Goal: Task Accomplishment & Management: Complete application form

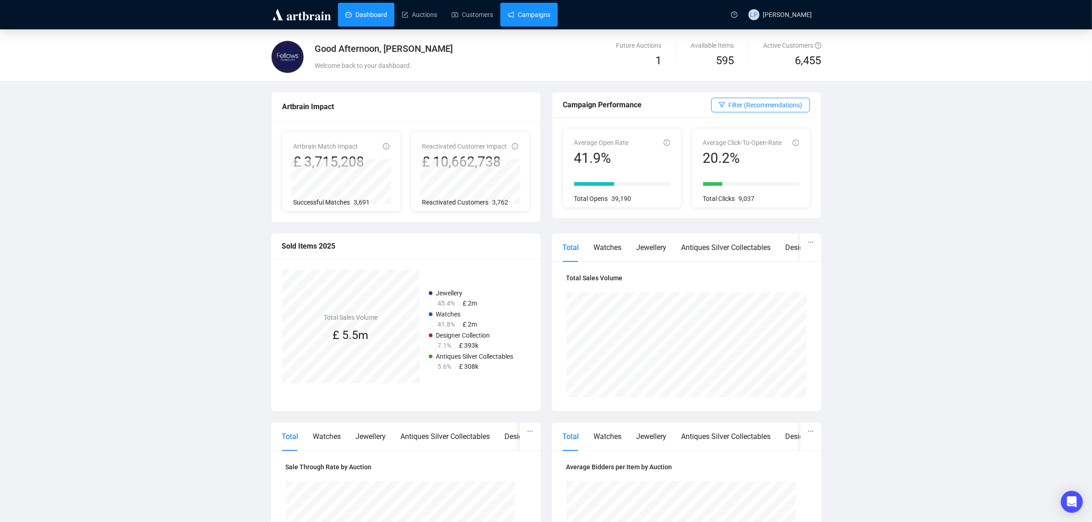
click at [521, 14] on link "Campaigns" at bounding box center [529, 15] width 43 height 24
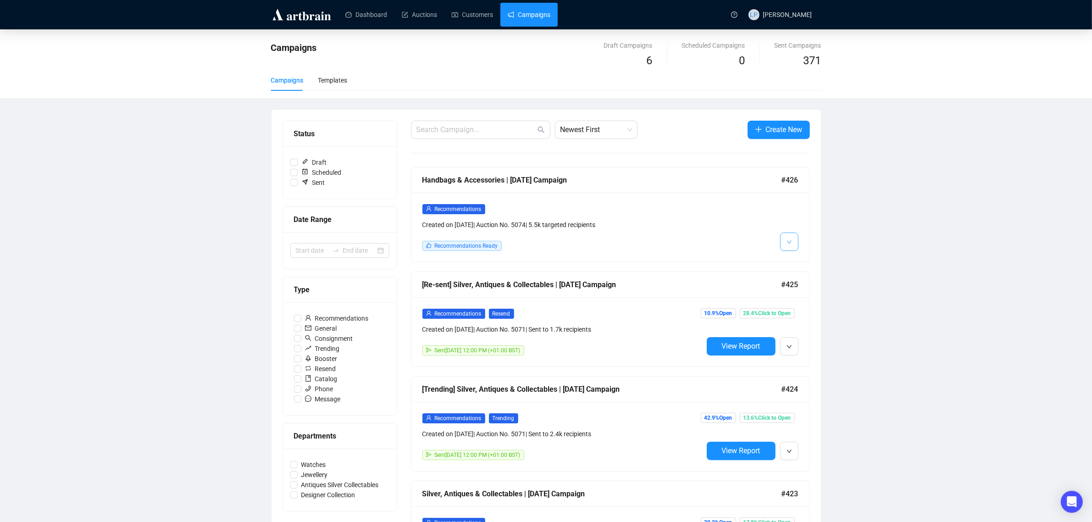
click at [787, 241] on icon "down" at bounding box center [790, 242] width 6 height 6
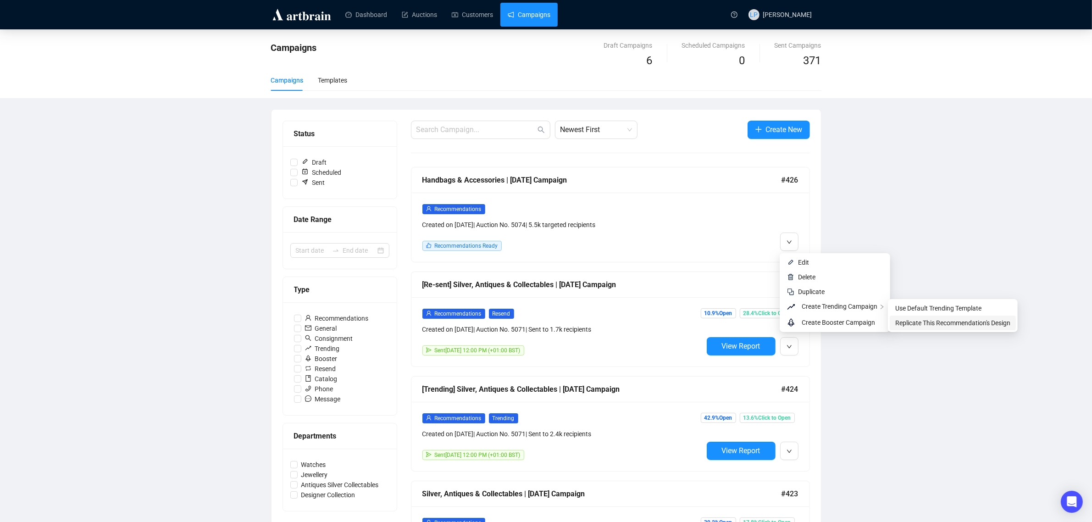
click at [927, 325] on span "Replicate This Recommendation's Design" at bounding box center [952, 322] width 115 height 7
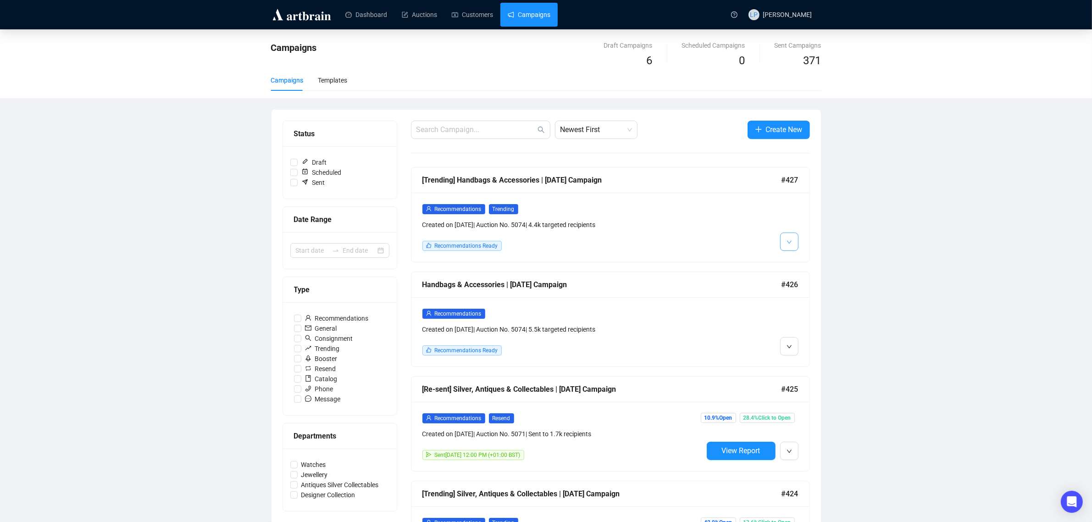
click at [785, 244] on button "button" at bounding box center [789, 242] width 18 height 18
click at [794, 265] on img at bounding box center [790, 262] width 7 height 7
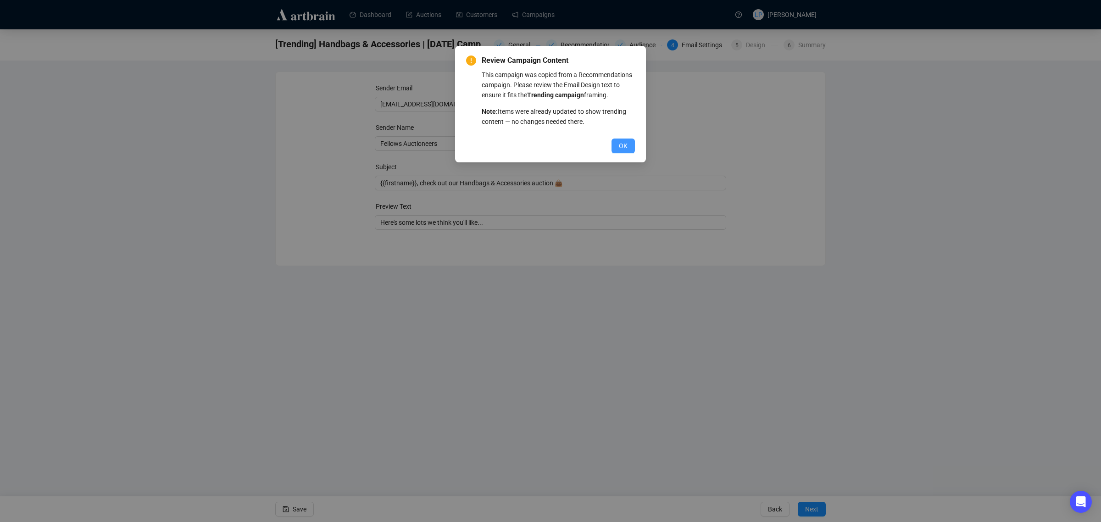
click at [622, 144] on span "OK" at bounding box center [623, 146] width 9 height 10
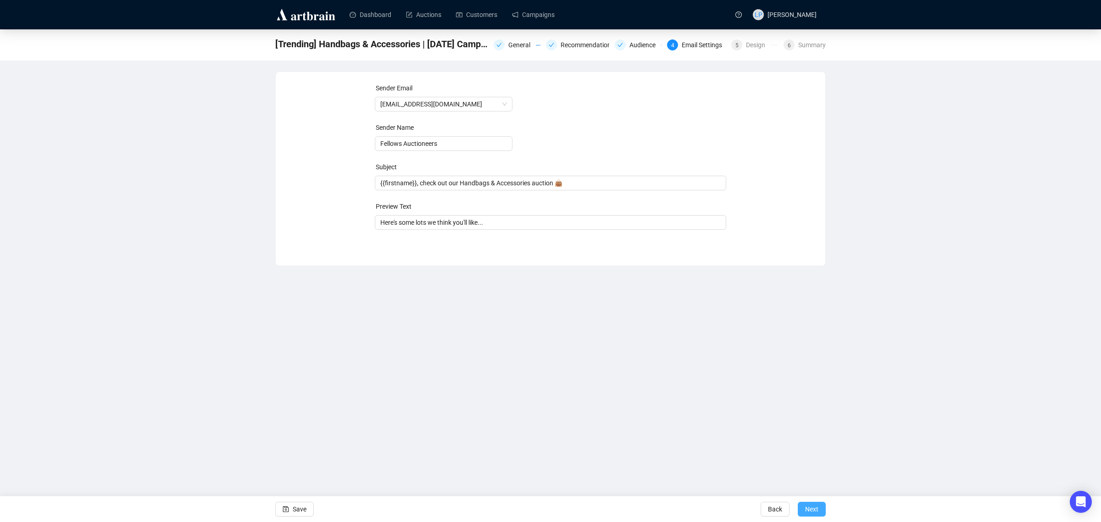
click at [816, 508] on span "Next" at bounding box center [811, 509] width 13 height 26
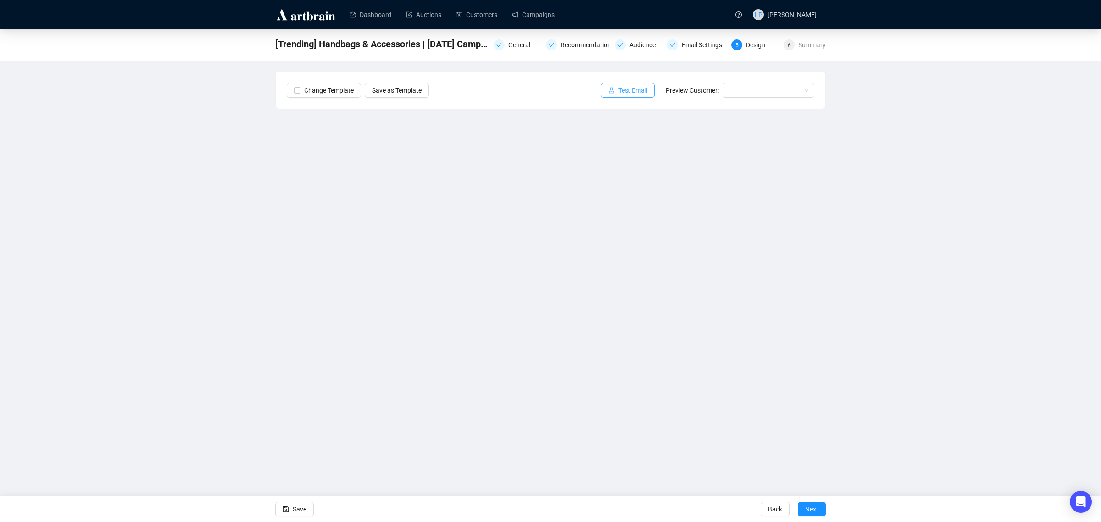
click at [633, 87] on span "Test Email" at bounding box center [632, 90] width 29 height 10
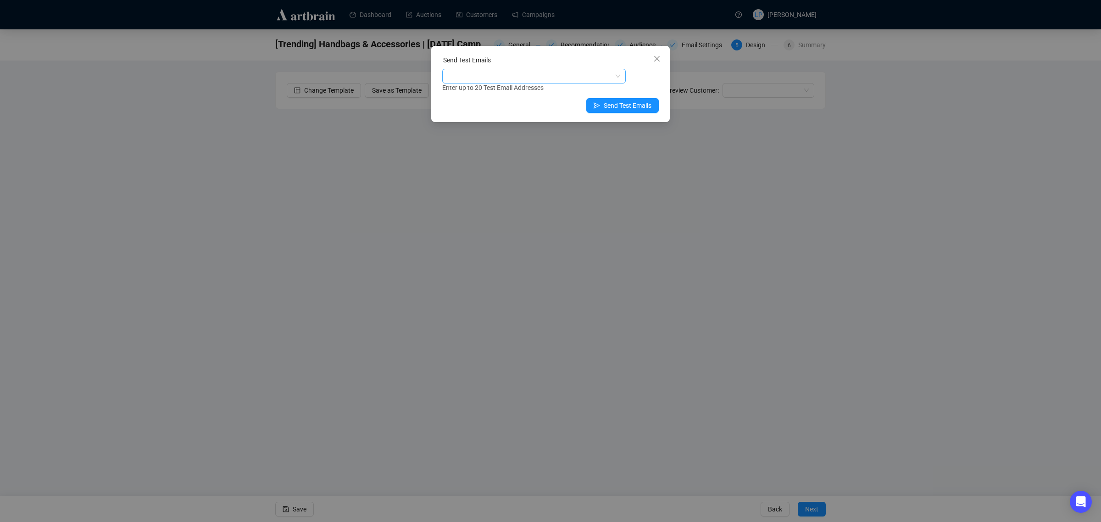
click at [542, 75] on div at bounding box center [529, 76] width 170 height 13
type input "podols"
click at [513, 109] on div "[EMAIL_ADDRESS][DOMAIN_NAME]" at bounding box center [534, 109] width 169 height 10
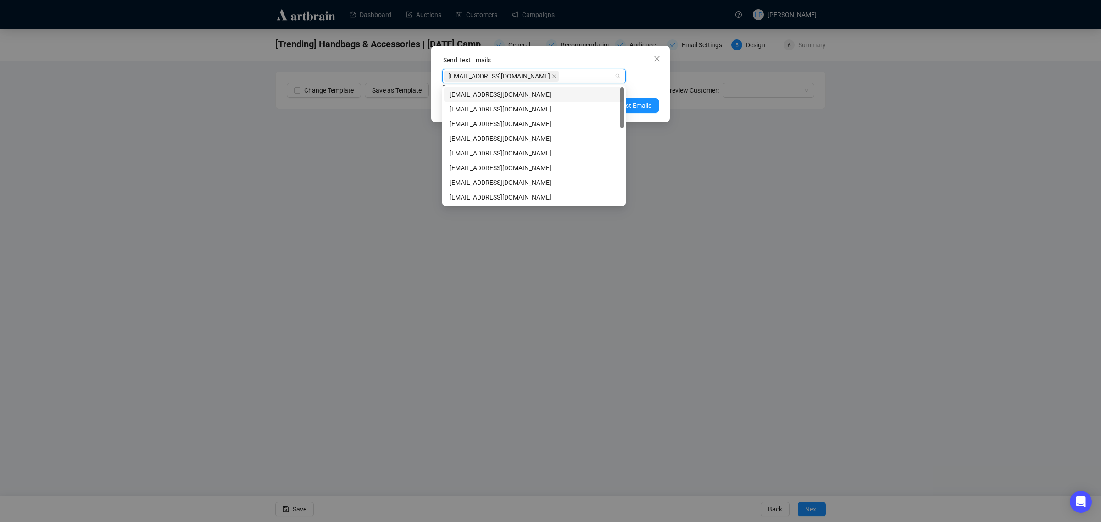
click at [622, 61] on div "Send Test Emails" at bounding box center [550, 62] width 217 height 14
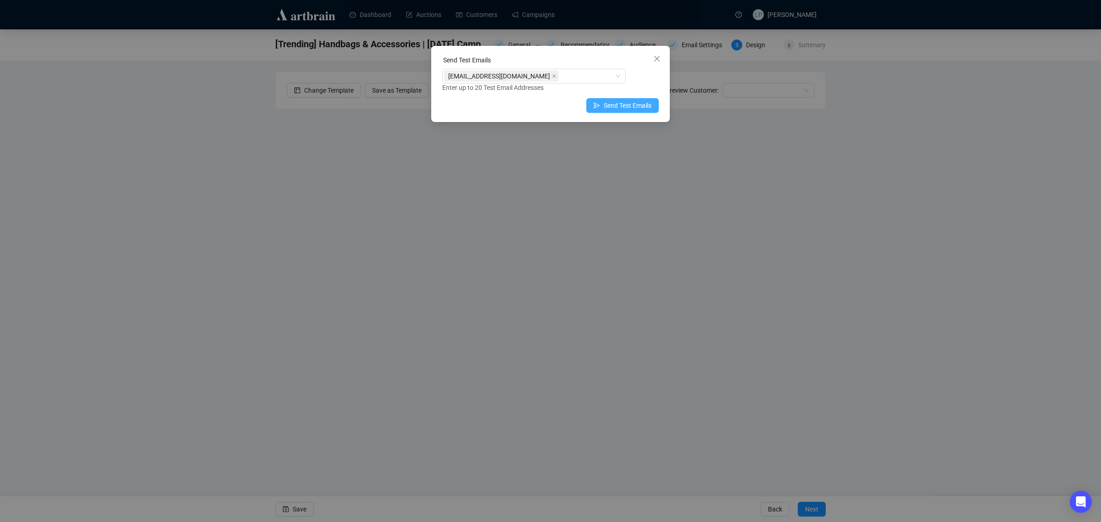
click at [643, 106] on span "Send Test Emails" at bounding box center [628, 105] width 48 height 10
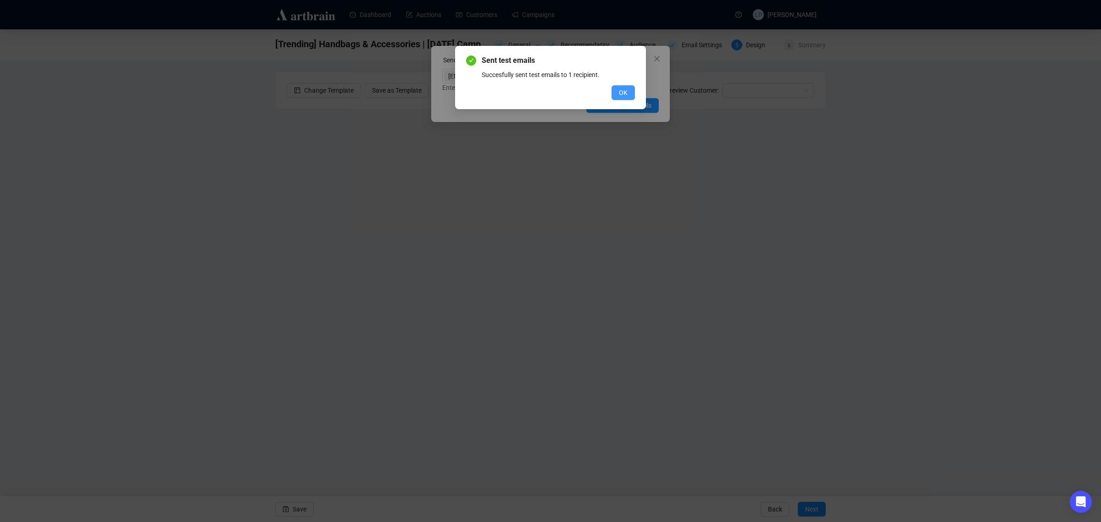
click at [619, 90] on span "OK" at bounding box center [623, 93] width 9 height 10
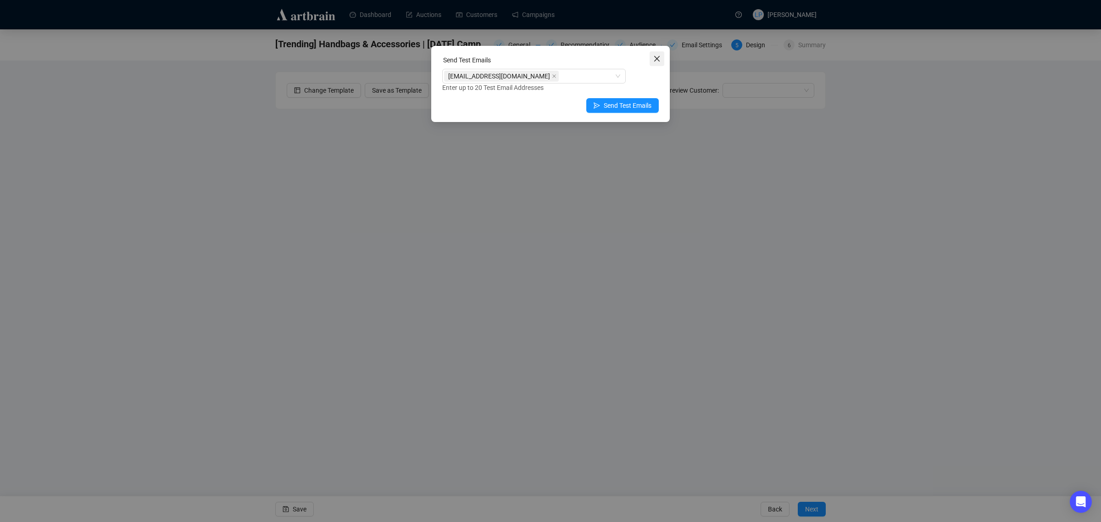
click at [657, 60] on icon "close" at bounding box center [656, 58] width 7 height 7
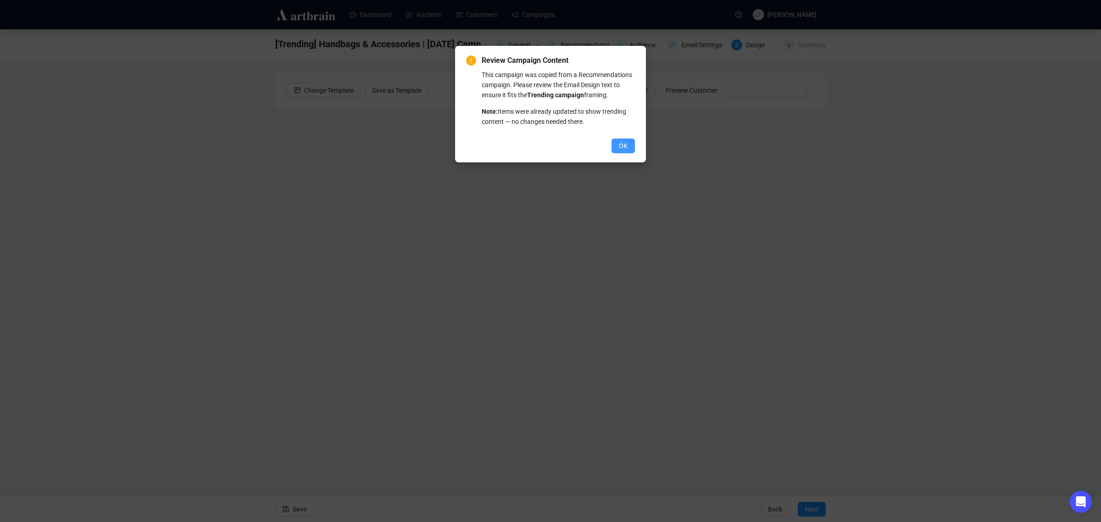
click at [625, 143] on span "OK" at bounding box center [623, 146] width 9 height 10
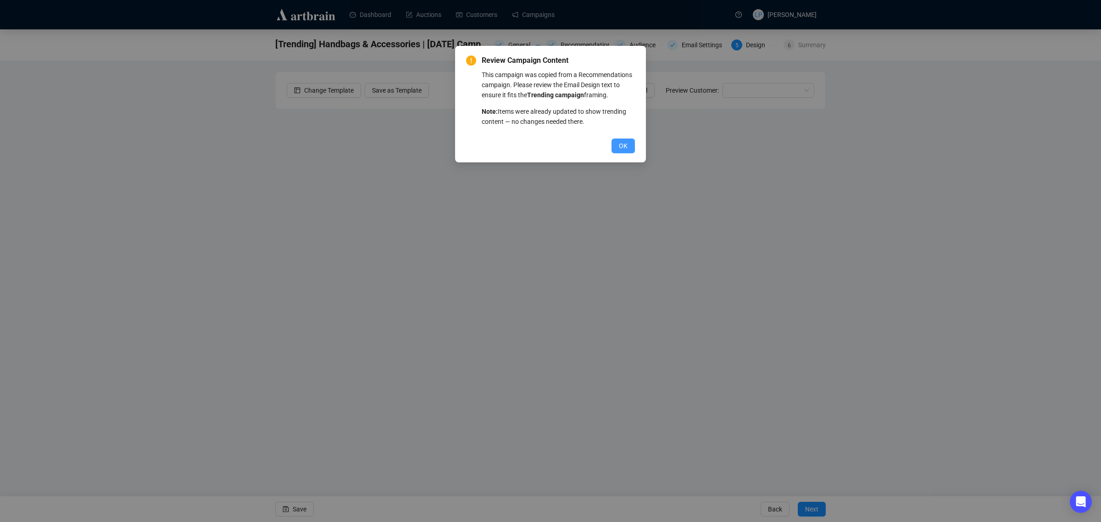
click at [620, 142] on span "OK" at bounding box center [623, 146] width 9 height 10
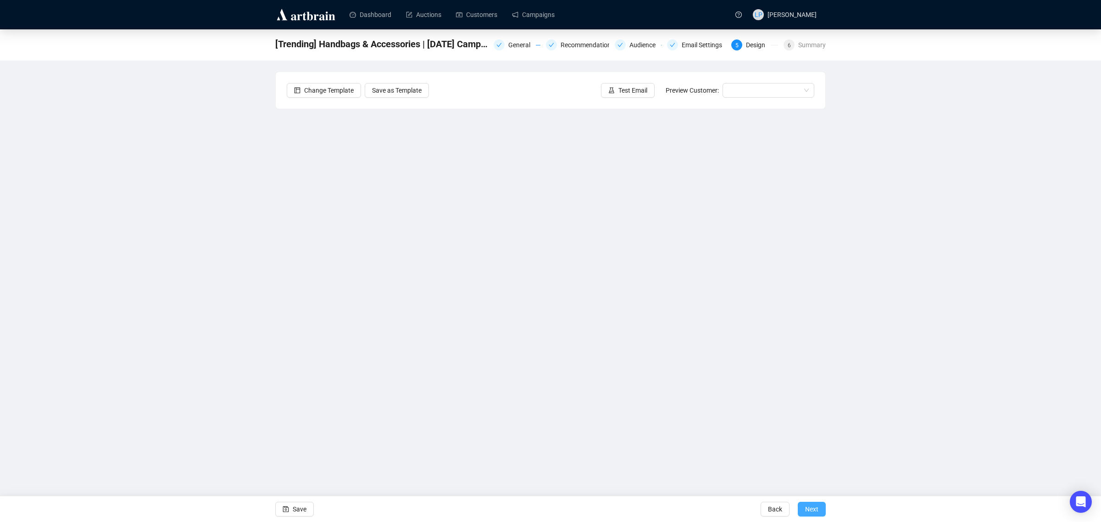
click at [820, 511] on button "Next" at bounding box center [812, 509] width 28 height 15
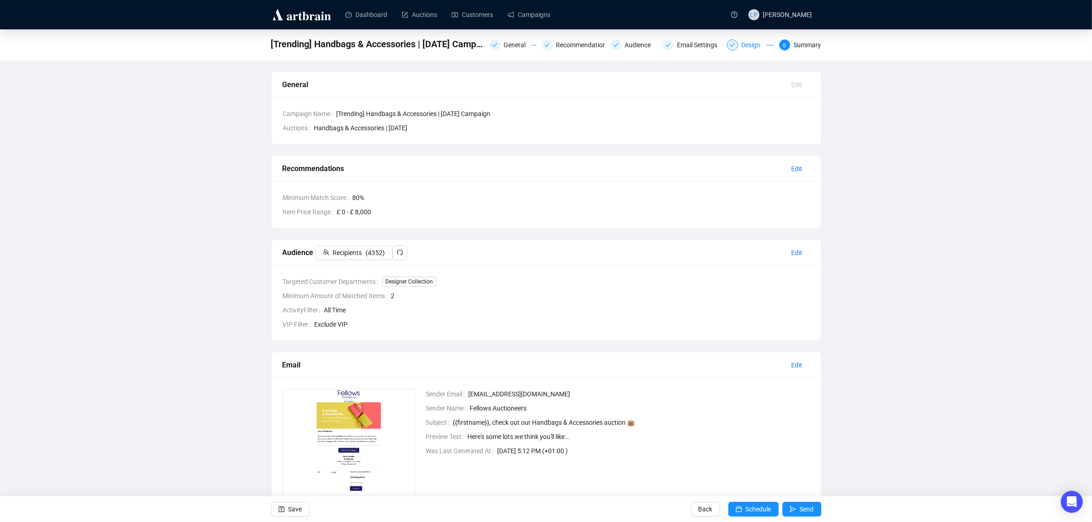
click at [751, 46] on div "Design" at bounding box center [754, 44] width 25 height 11
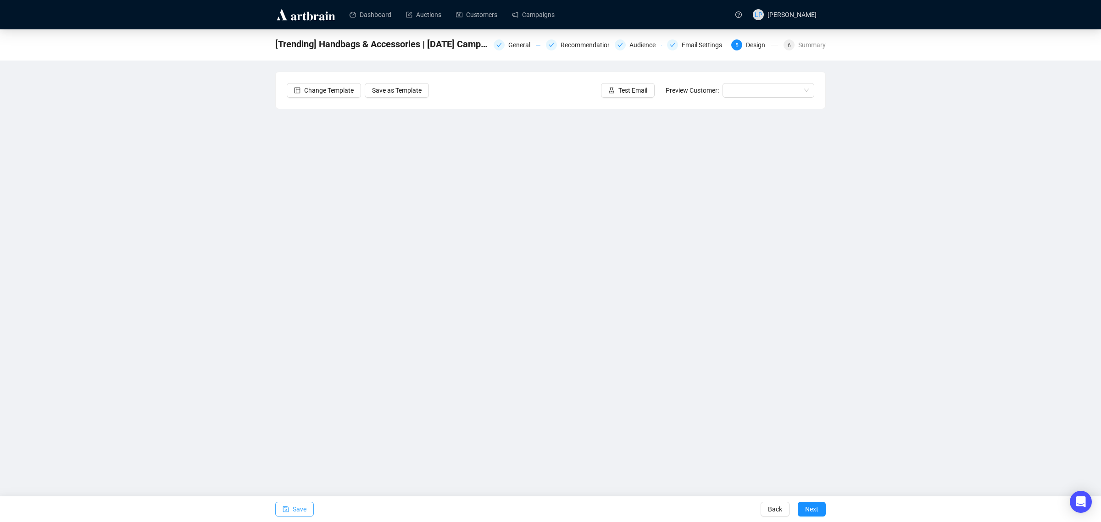
click at [290, 514] on button "Save" at bounding box center [294, 509] width 39 height 15
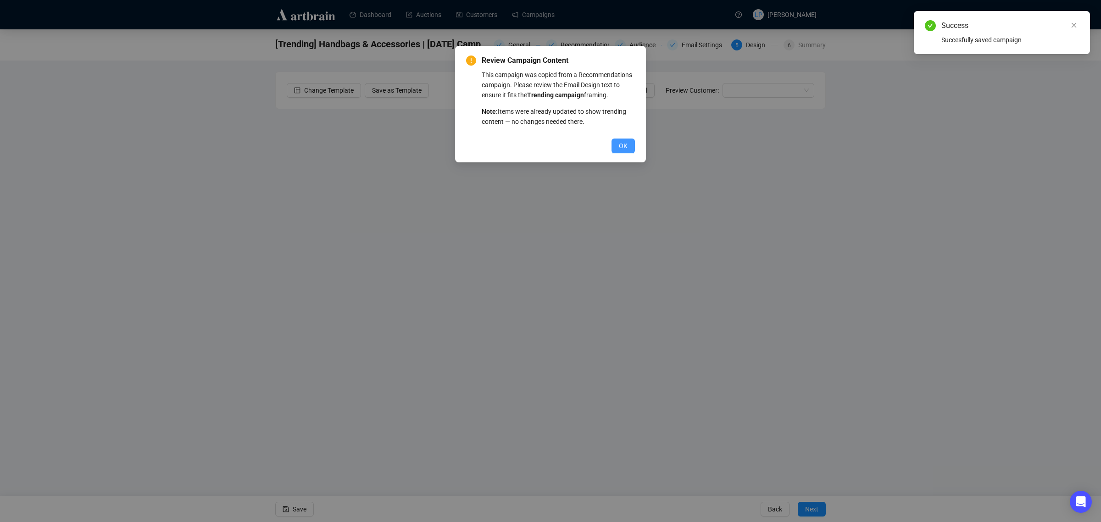
click at [619, 143] on span "OK" at bounding box center [623, 146] width 9 height 10
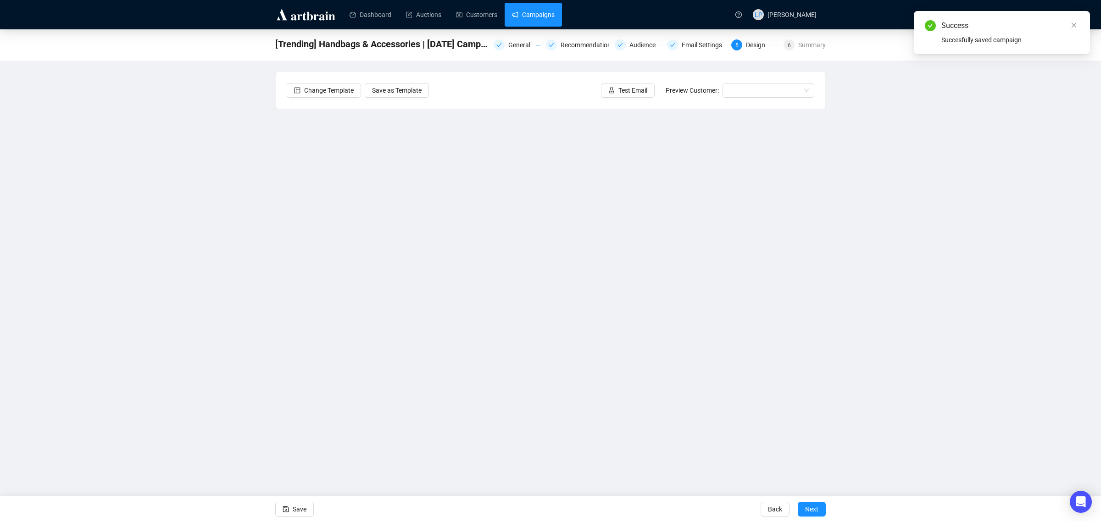
click at [539, 16] on link "Campaigns" at bounding box center [533, 15] width 43 height 24
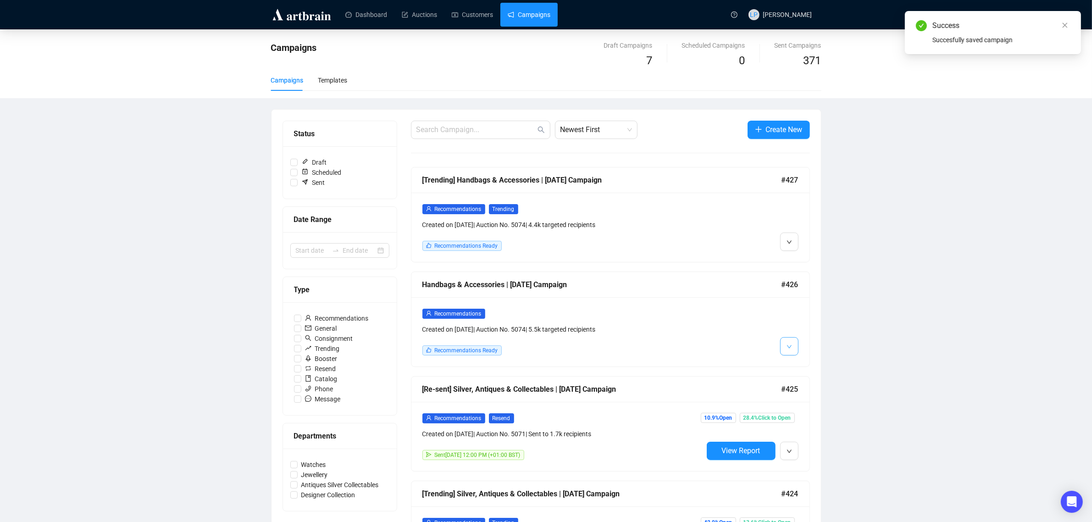
click at [784, 344] on button "button" at bounding box center [789, 346] width 18 height 18
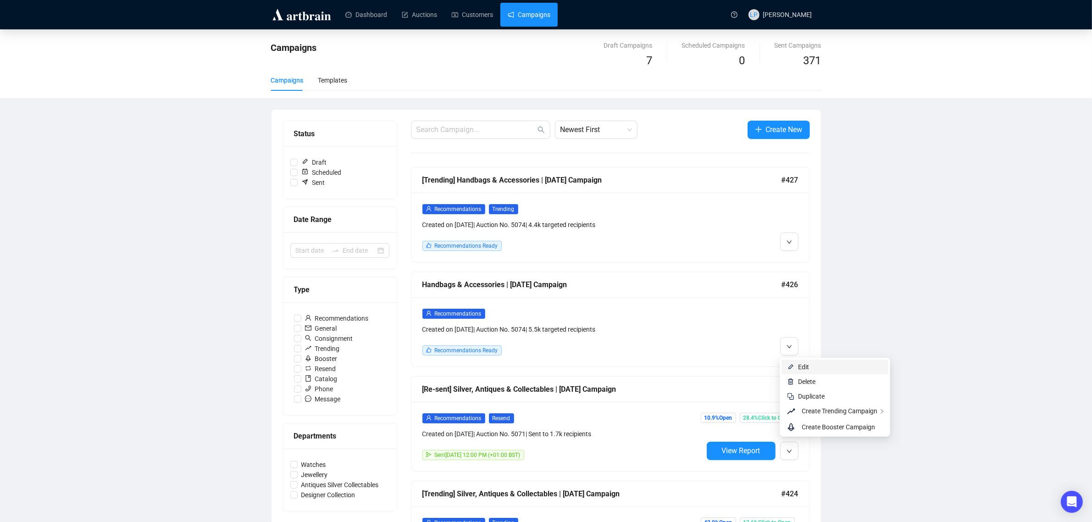
click at [796, 366] on li "Edit" at bounding box center [835, 367] width 107 height 15
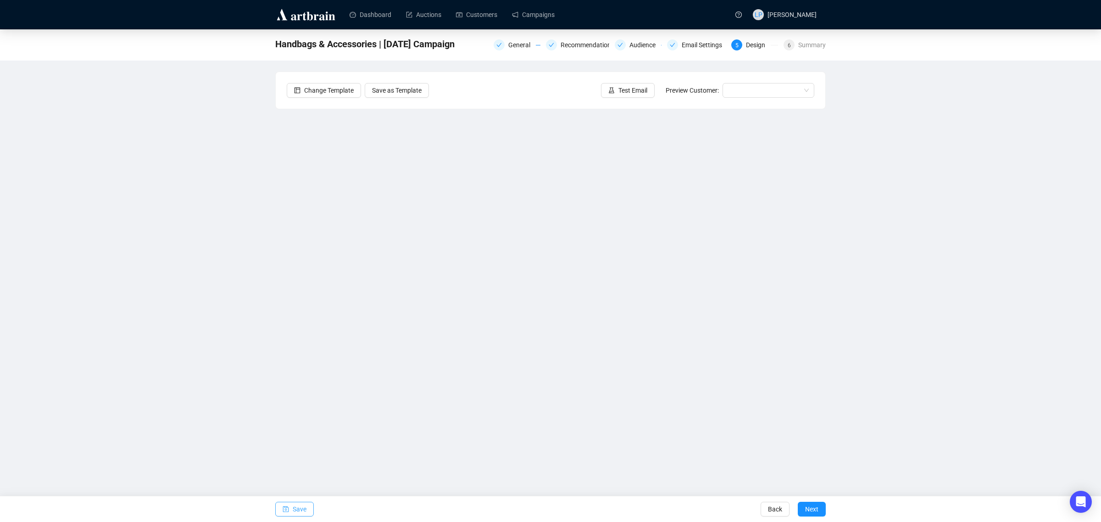
click at [297, 508] on span "Save" at bounding box center [300, 509] width 14 height 26
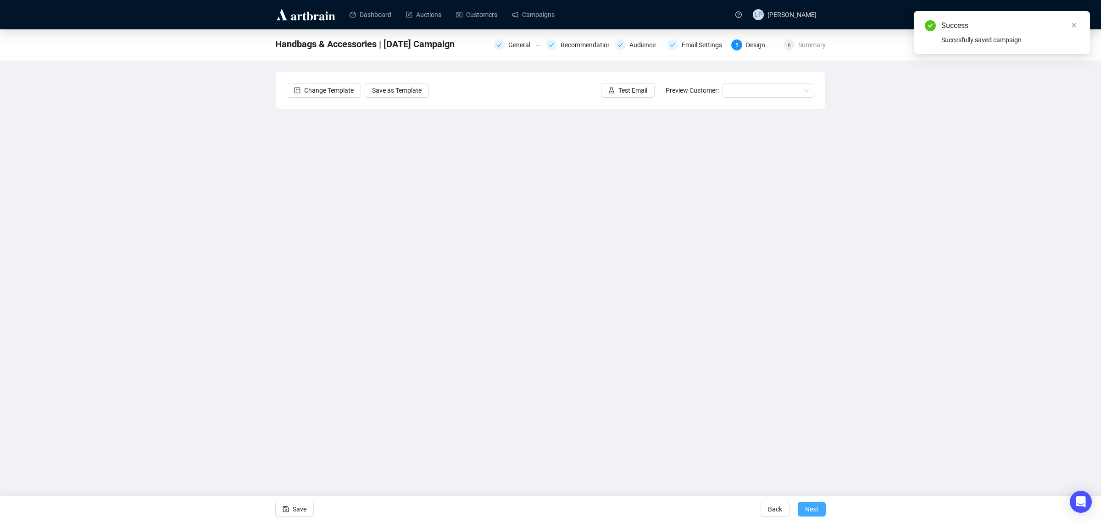
click at [813, 510] on span "Next" at bounding box center [811, 509] width 13 height 26
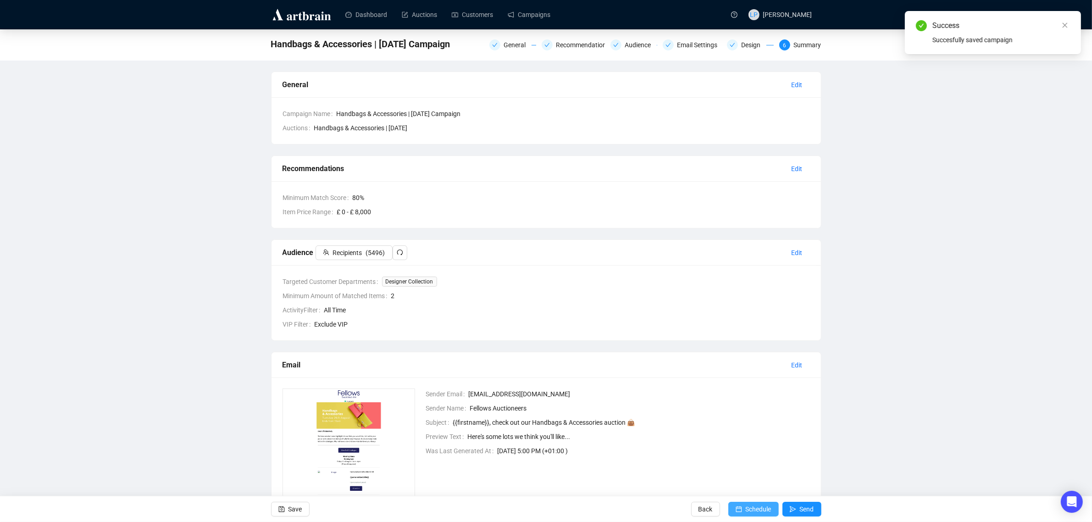
click at [754, 511] on span "Schedule" at bounding box center [759, 509] width 26 height 26
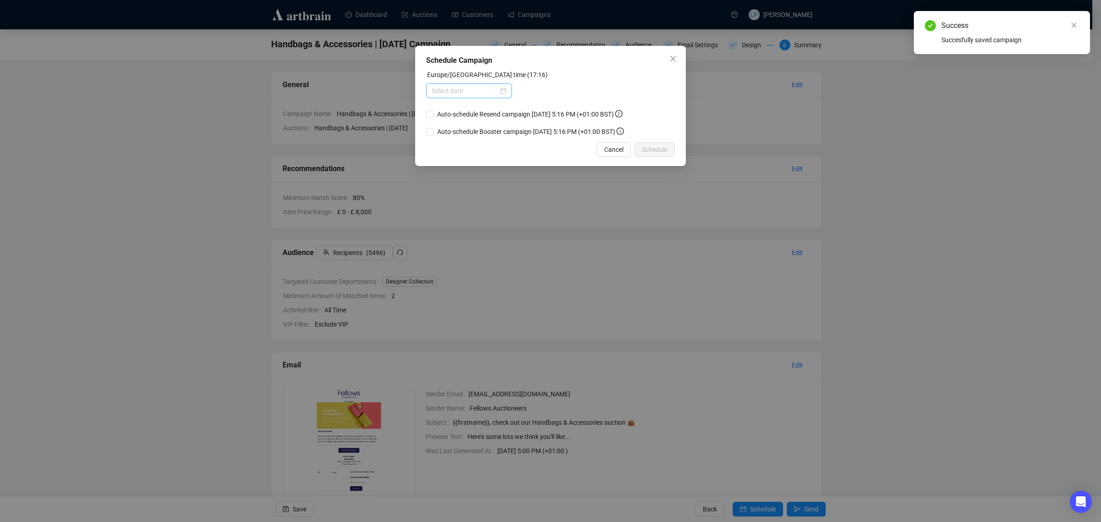
click at [502, 90] on div at bounding box center [469, 91] width 75 height 10
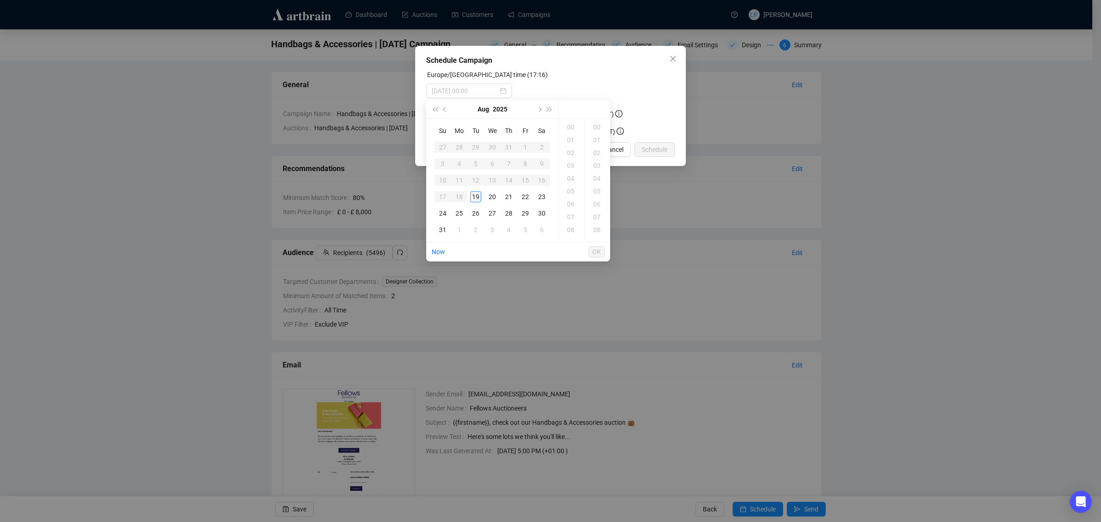
click at [477, 200] on div "19" at bounding box center [475, 196] width 11 height 11
click at [572, 140] on div "18" at bounding box center [572, 139] width 22 height 13
click at [594, 129] on div "00" at bounding box center [598, 127] width 22 height 13
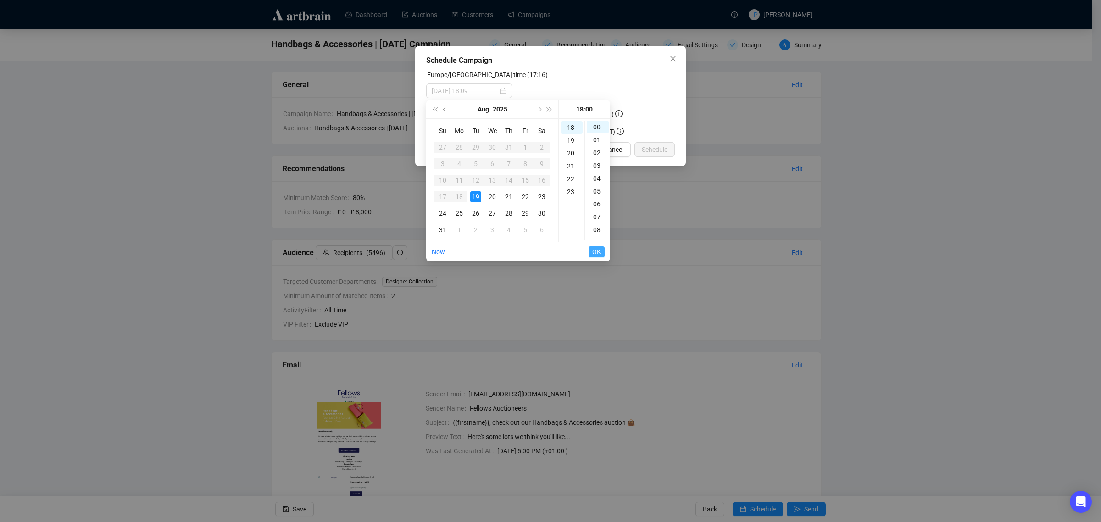
type input "[DATE] 18:00"
click at [595, 253] on span "OK" at bounding box center [596, 251] width 9 height 17
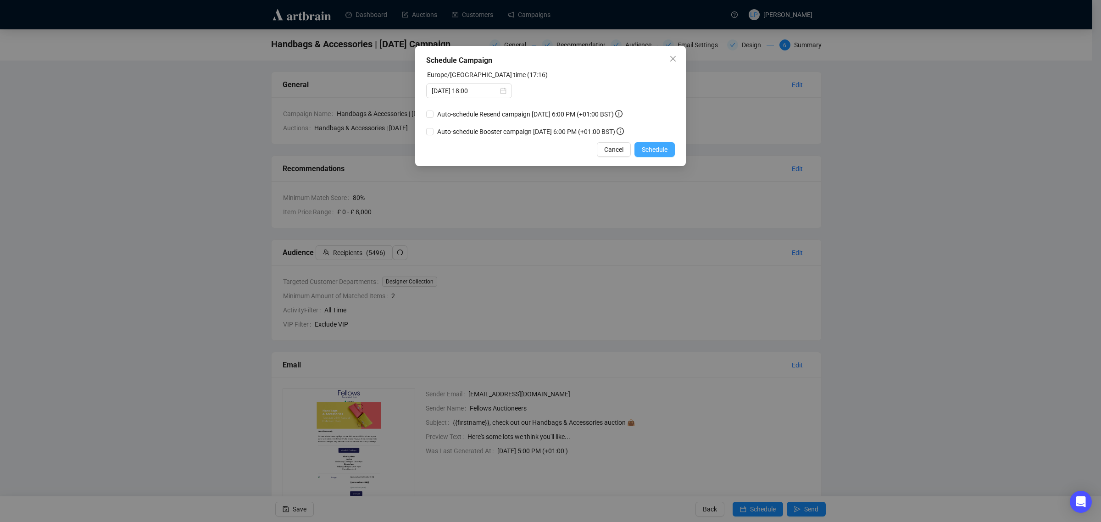
click at [657, 142] on button "Schedule" at bounding box center [654, 149] width 40 height 15
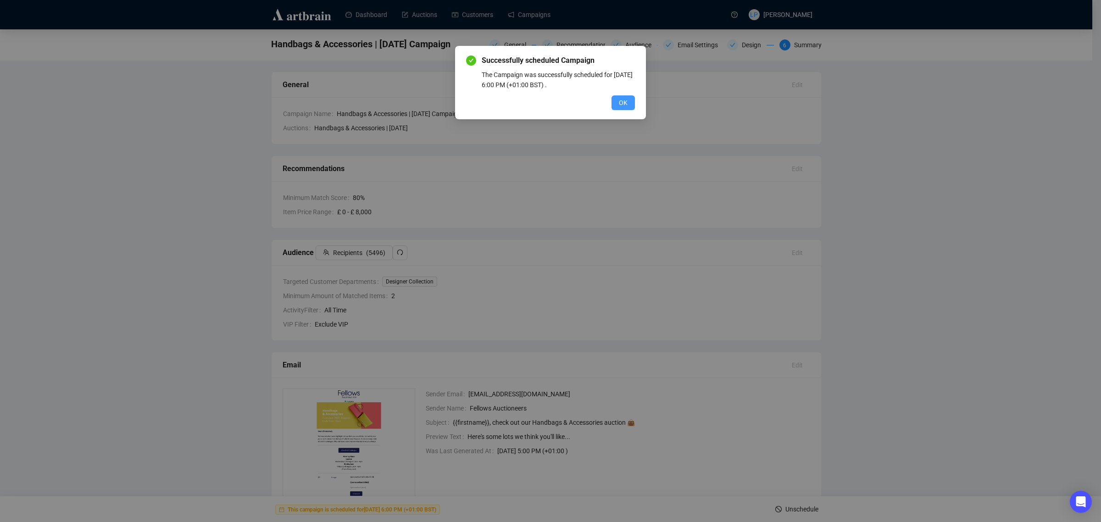
click at [628, 105] on button "OK" at bounding box center [622, 102] width 23 height 15
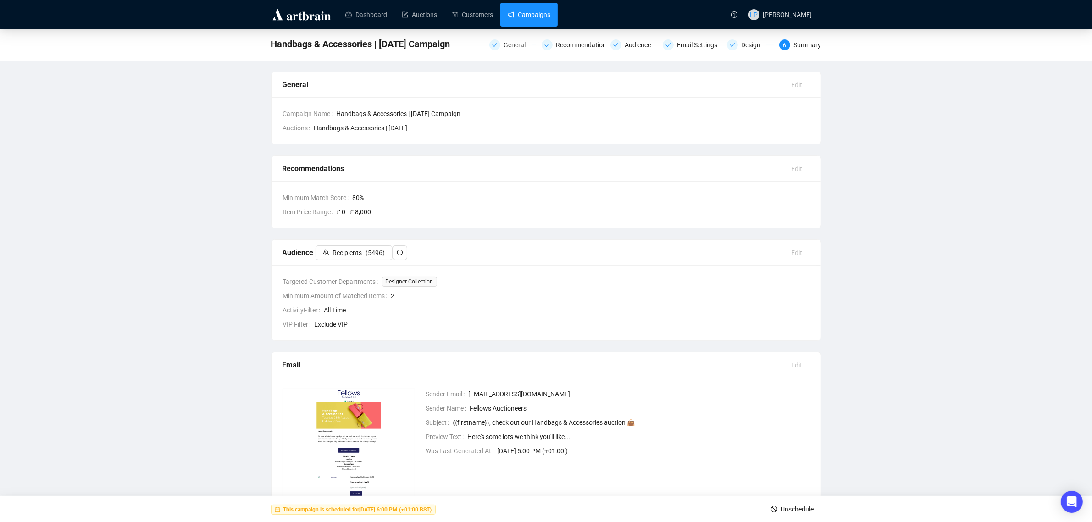
click at [534, 16] on link "Campaigns" at bounding box center [529, 15] width 43 height 24
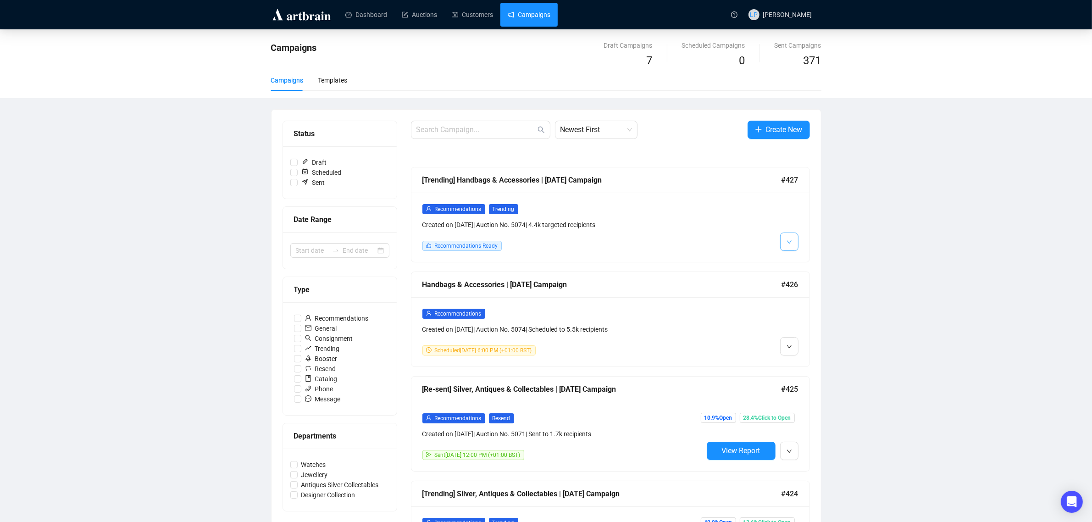
click at [787, 236] on span "button" at bounding box center [790, 241] width 6 height 11
click at [798, 271] on li "Delete" at bounding box center [801, 277] width 39 height 15
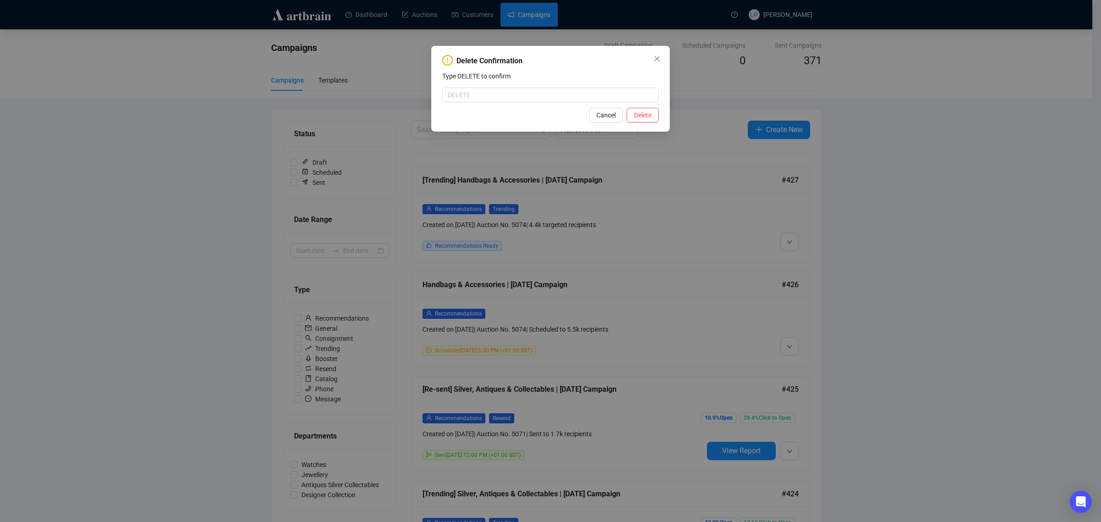
click at [798, 271] on div "Delete Confirmation Type DELETE to confirm Cancel Delete" at bounding box center [550, 261] width 1101 height 522
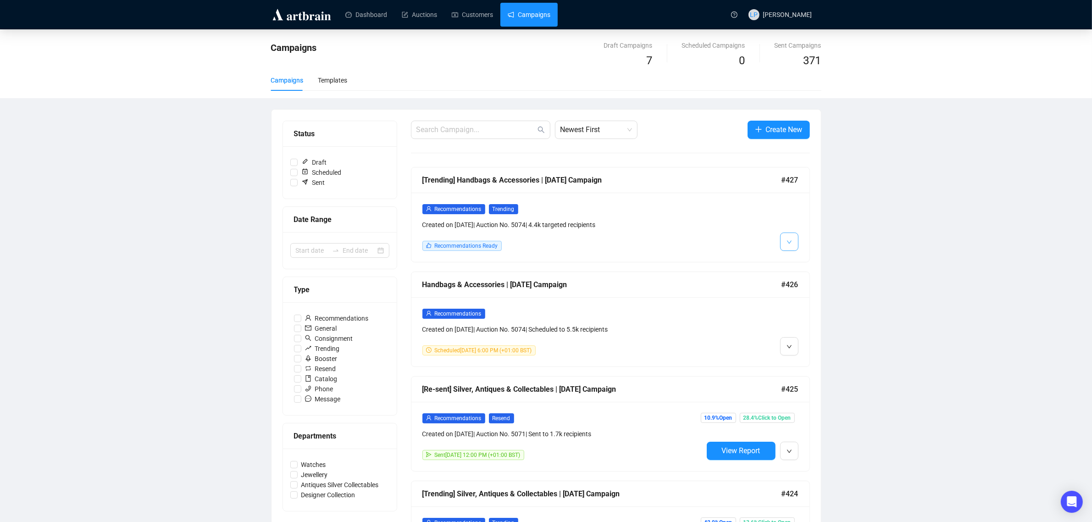
click at [784, 242] on button "button" at bounding box center [789, 242] width 18 height 18
click at [797, 263] on li "Edit" at bounding box center [801, 262] width 39 height 15
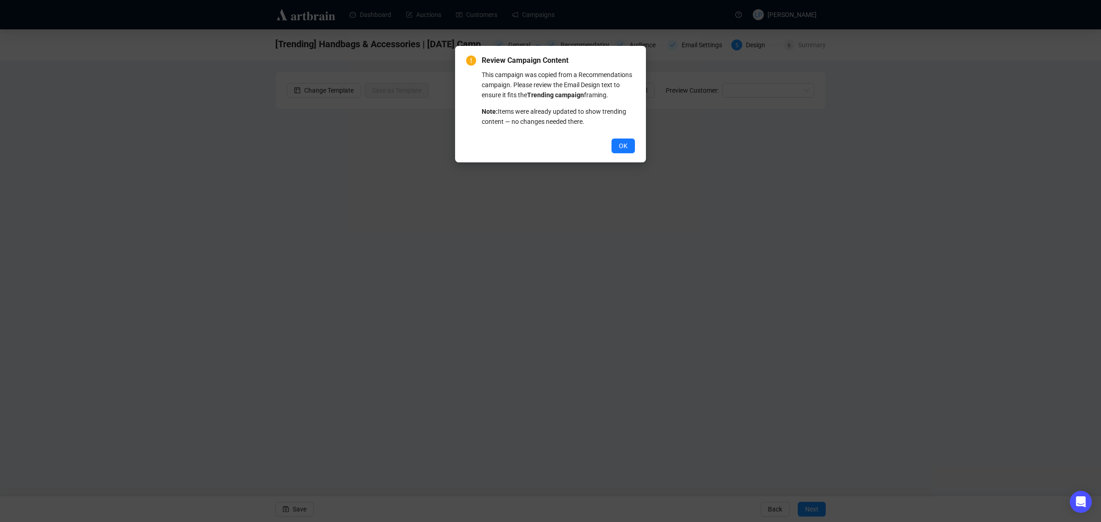
click at [618, 145] on button "OK" at bounding box center [622, 146] width 23 height 15
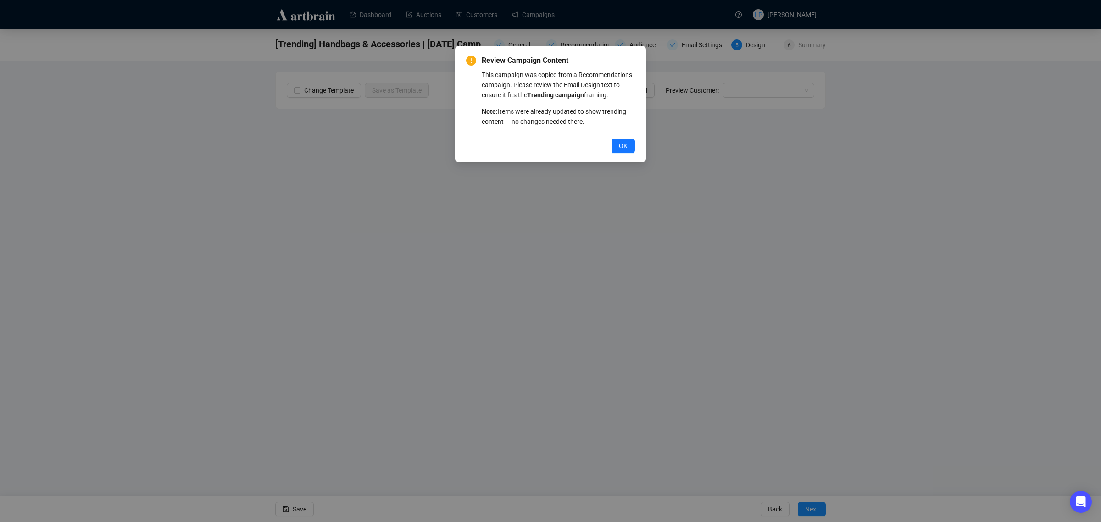
click at [619, 145] on span "OK" at bounding box center [623, 146] width 9 height 10
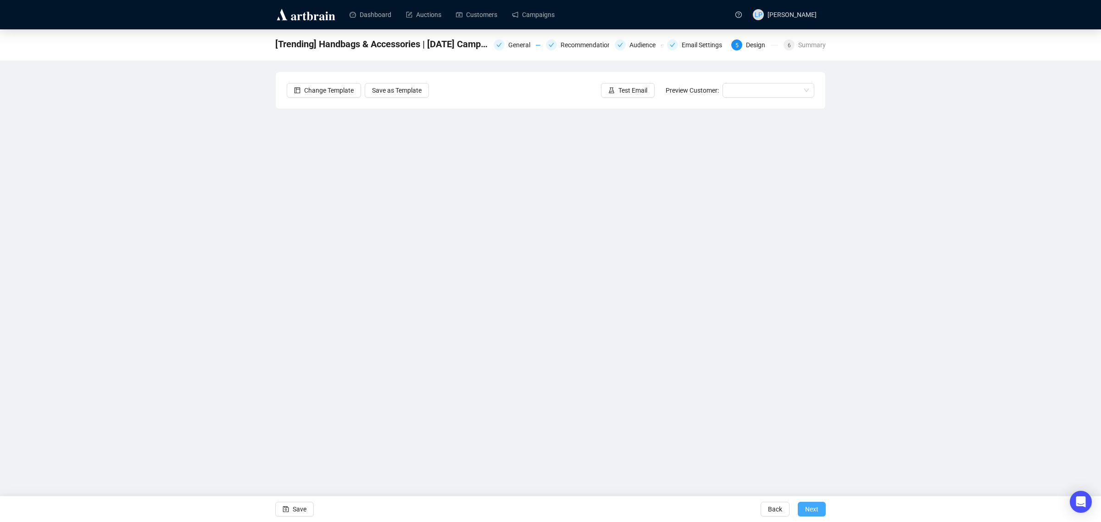
click at [813, 511] on span "Next" at bounding box center [811, 509] width 13 height 26
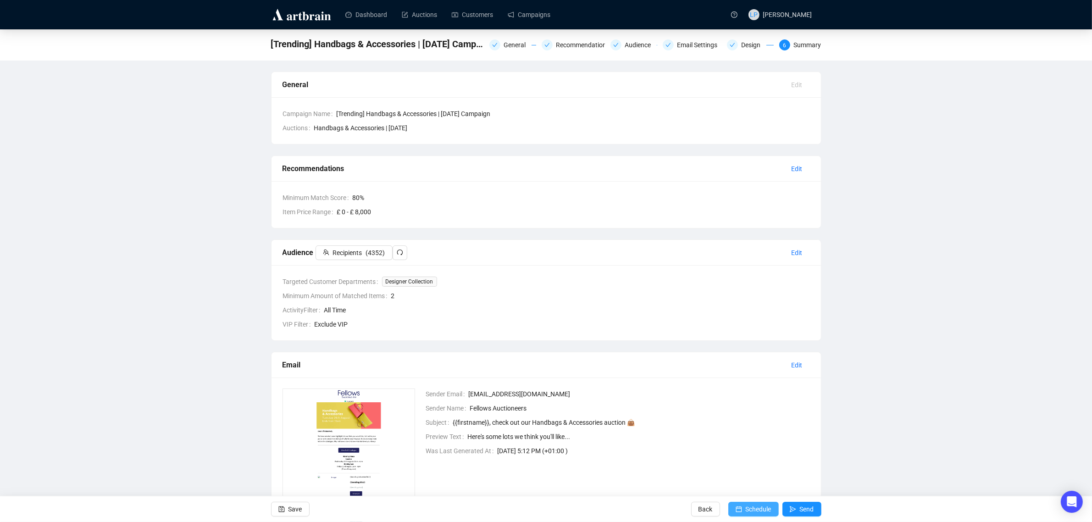
click at [757, 510] on span "Schedule" at bounding box center [759, 509] width 26 height 26
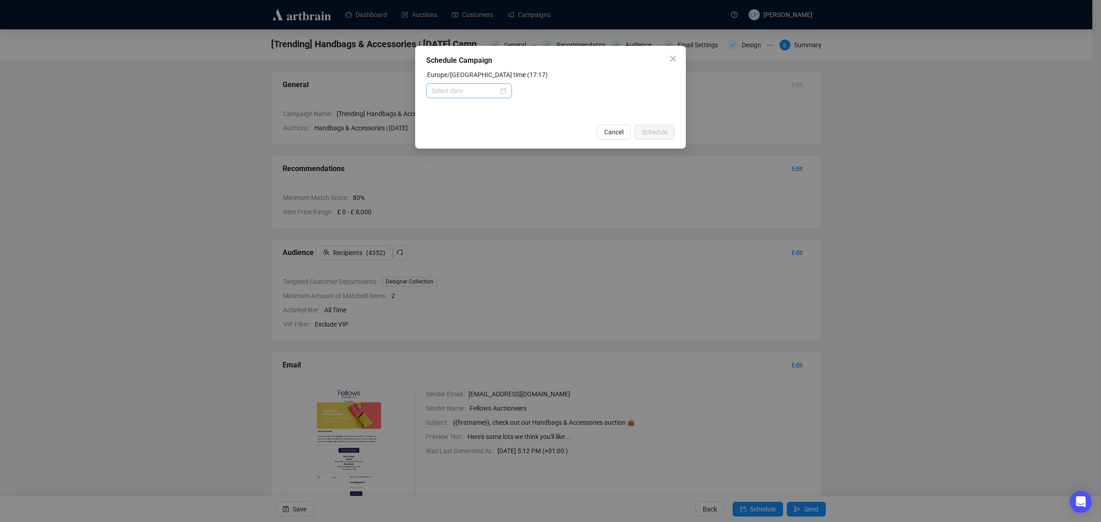
click at [505, 90] on div at bounding box center [469, 91] width 75 height 10
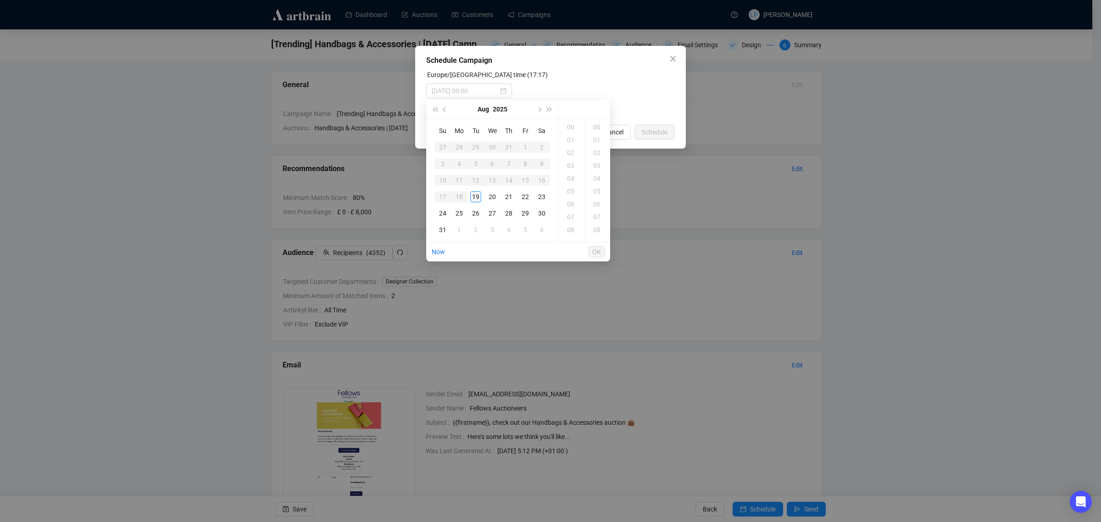
click at [477, 196] on div "19" at bounding box center [475, 196] width 11 height 11
click at [570, 140] on div "18" at bounding box center [572, 139] width 22 height 13
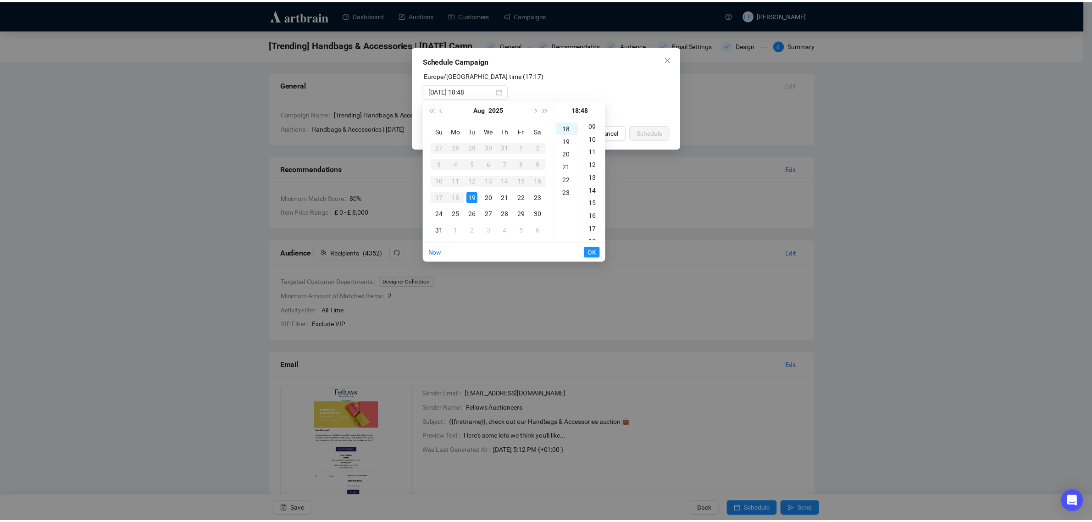
scroll to position [0, 0]
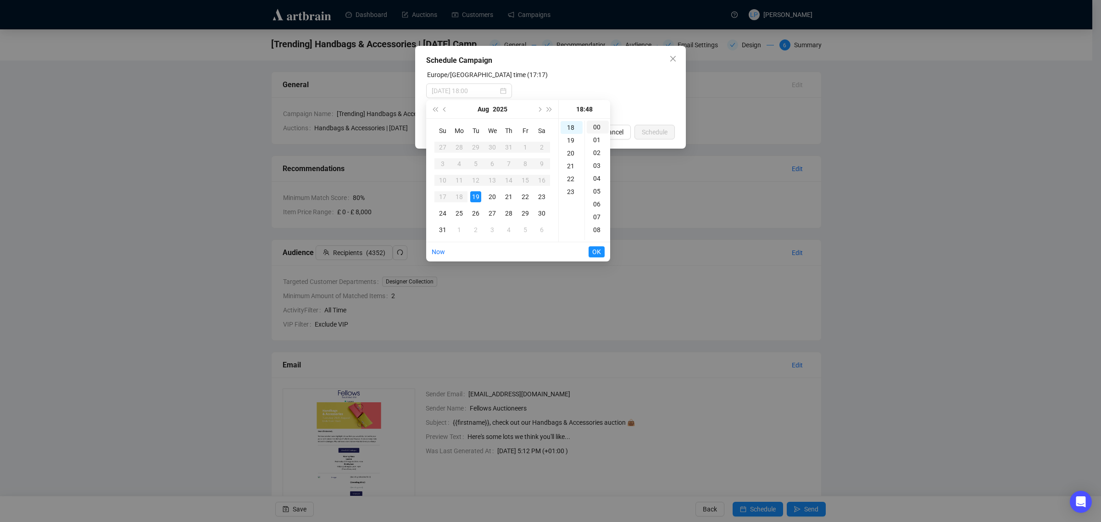
click at [590, 125] on div "00" at bounding box center [598, 127] width 22 height 13
type input "[DATE] 18:00"
click at [595, 256] on span "OK" at bounding box center [596, 251] width 9 height 17
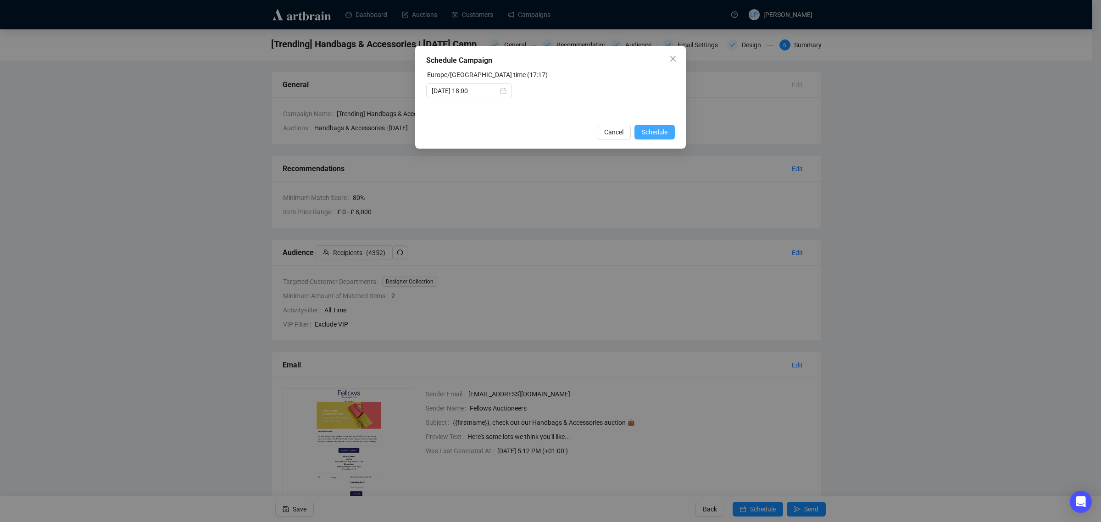
click at [659, 132] on span "Schedule" at bounding box center [655, 132] width 26 height 10
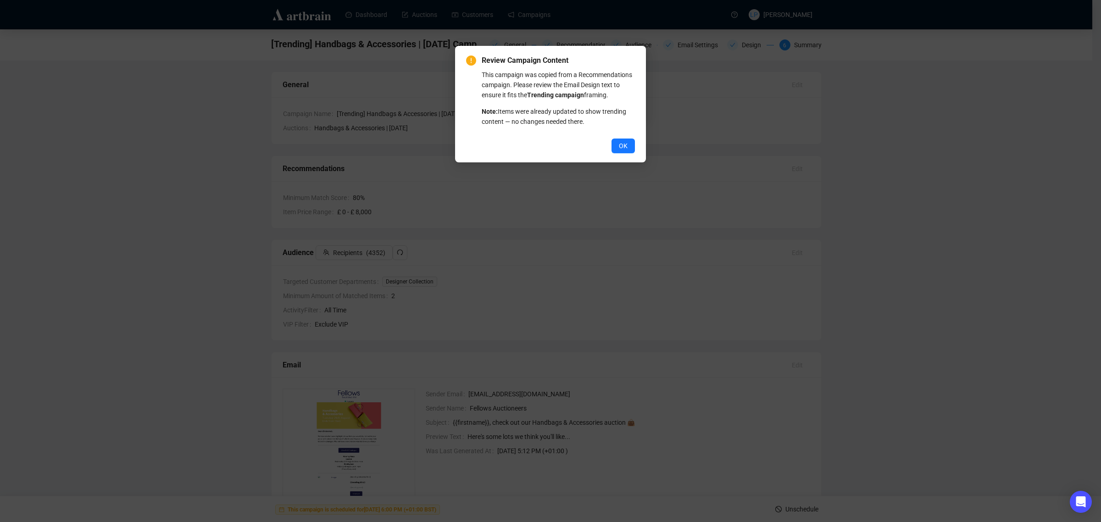
click at [622, 141] on span "OK" at bounding box center [623, 146] width 9 height 10
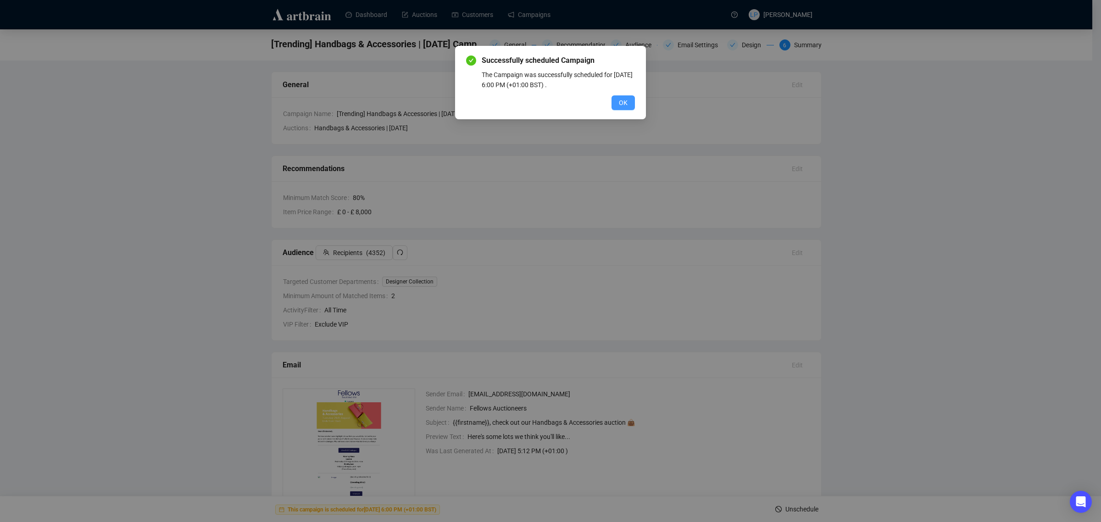
click at [627, 101] on body "Dashboard Auctions Customers Campaigns LP [PERSON_NAME] [Trending] Handbags & A…" at bounding box center [546, 261] width 1092 height 522
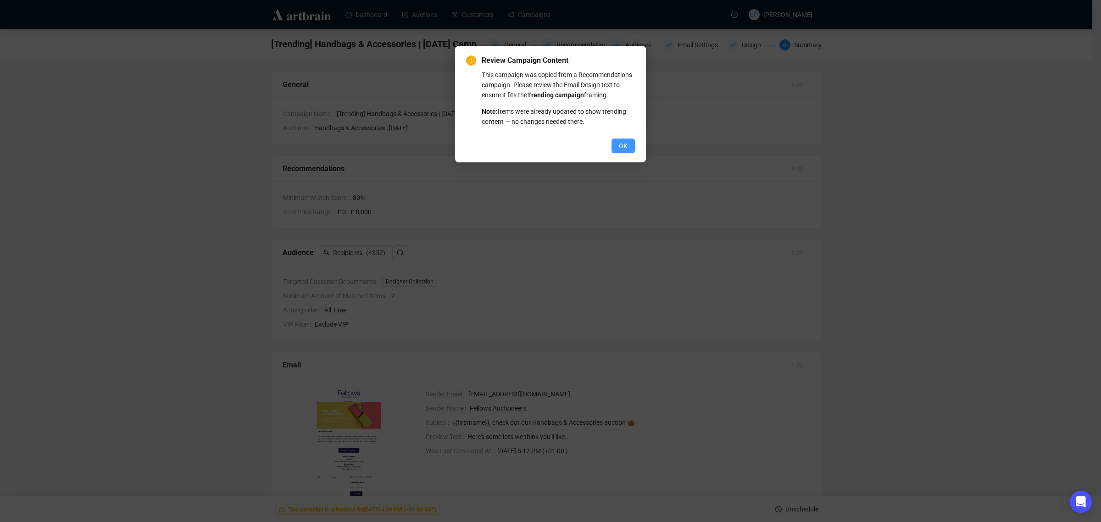
click at [628, 145] on button "OK" at bounding box center [622, 146] width 23 height 15
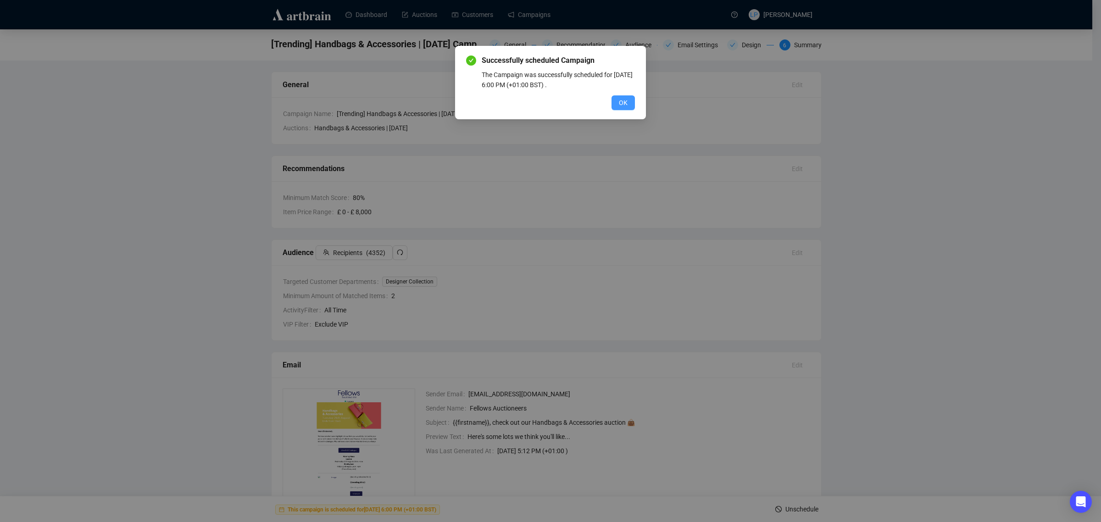
click at [632, 105] on button "OK" at bounding box center [622, 102] width 23 height 15
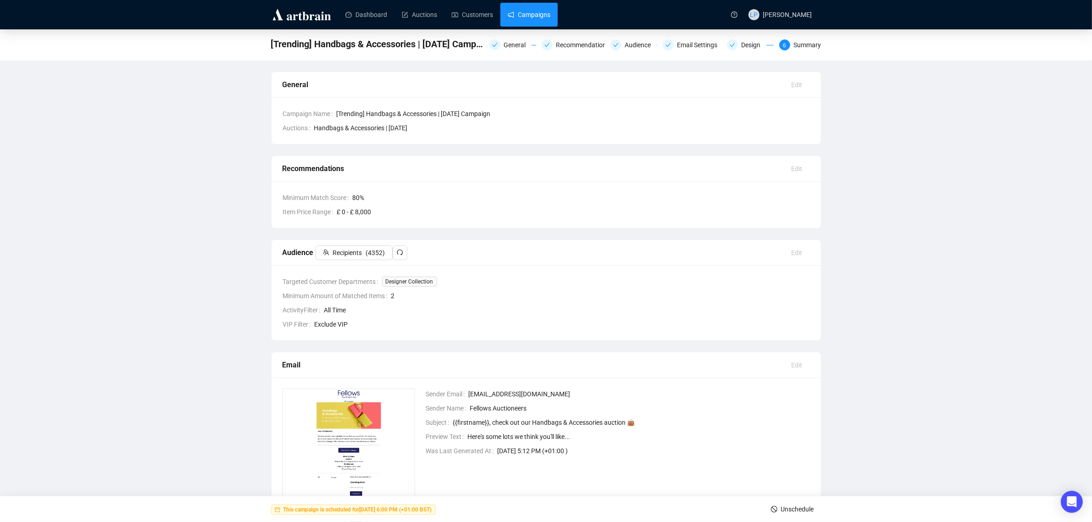
click at [524, 17] on link "Campaigns" at bounding box center [529, 15] width 43 height 24
